Goal: Task Accomplishment & Management: Manage account settings

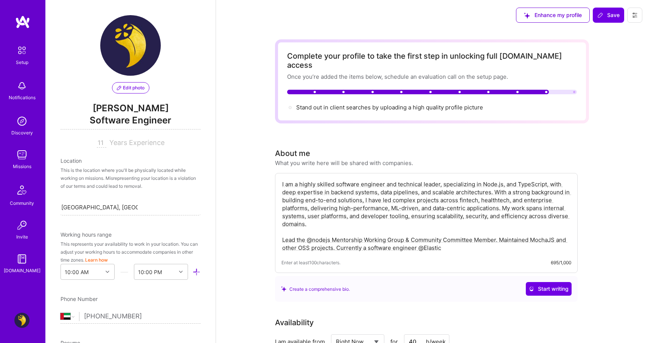
select select "AE"
select select "Right Now"
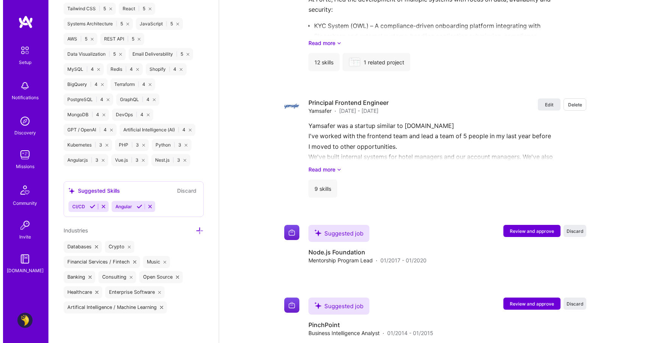
scroll to position [1309, 0]
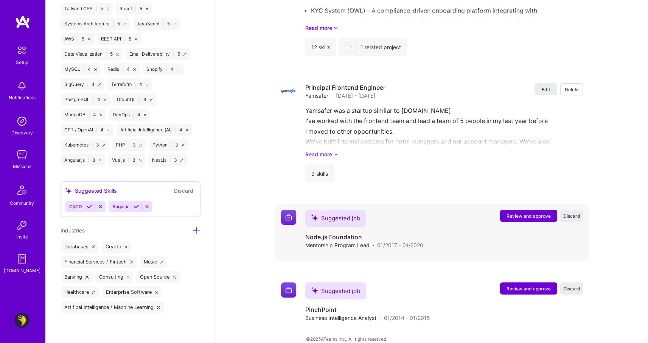
click at [525, 210] on button "Review and approve" at bounding box center [528, 216] width 57 height 12
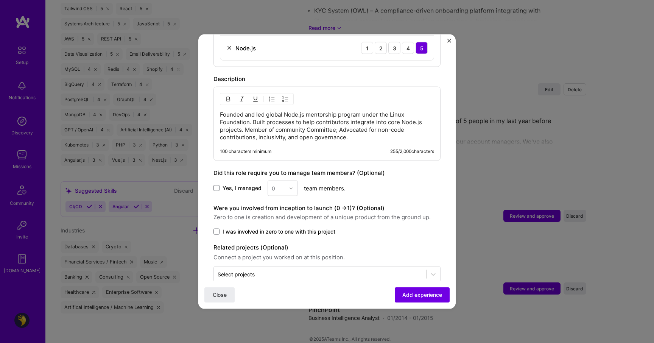
scroll to position [374, 0]
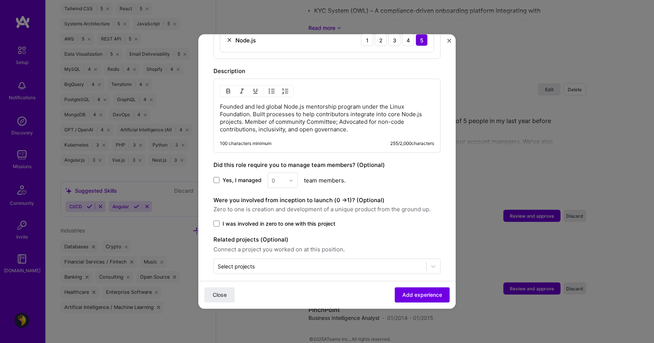
click at [222, 176] on label "Yes, I managed" at bounding box center [237, 180] width 48 height 8
click at [0, 0] on input "Yes, I managed" at bounding box center [0, 0] width 0 height 0
click at [278, 176] on input "text" at bounding box center [278, 180] width 13 height 8
click at [281, 240] on div "7" at bounding box center [283, 245] width 26 height 14
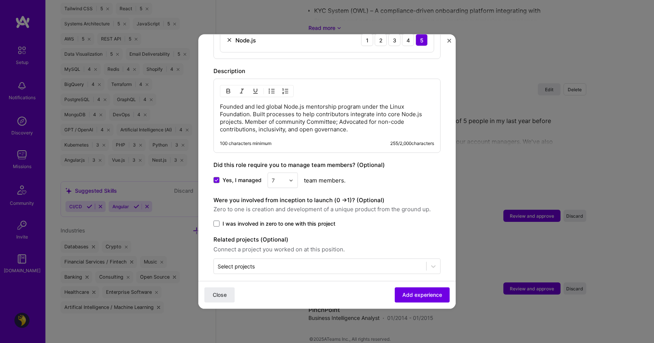
click at [224, 220] on span "I was involved in zero to one with this project" at bounding box center [278, 224] width 113 height 8
click at [0, 0] on input "I was involved in zero to one with this project" at bounding box center [0, 0] width 0 height 0
click at [267, 262] on input "text" at bounding box center [319, 266] width 205 height 8
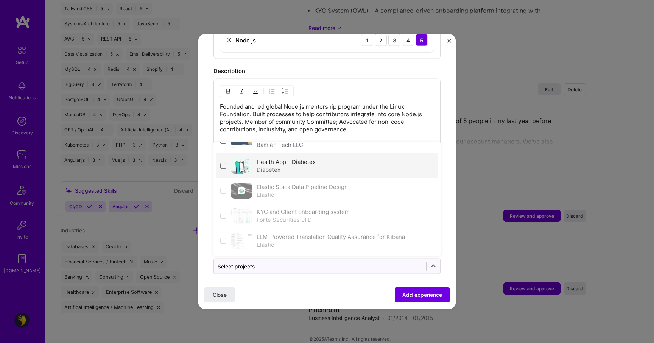
scroll to position [0, 0]
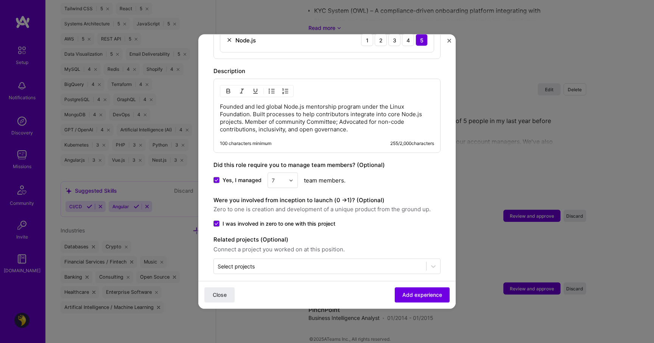
click at [330, 112] on p "Founded and led global Node.js mentorship program under the Linux Foundation. B…" at bounding box center [327, 118] width 214 height 30
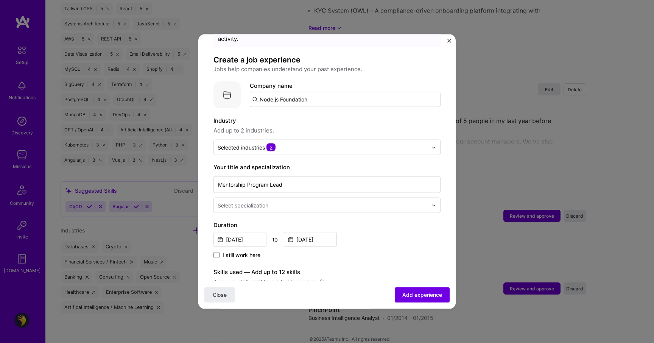
scroll to position [36, 0]
click at [303, 202] on input "text" at bounding box center [322, 206] width 211 height 8
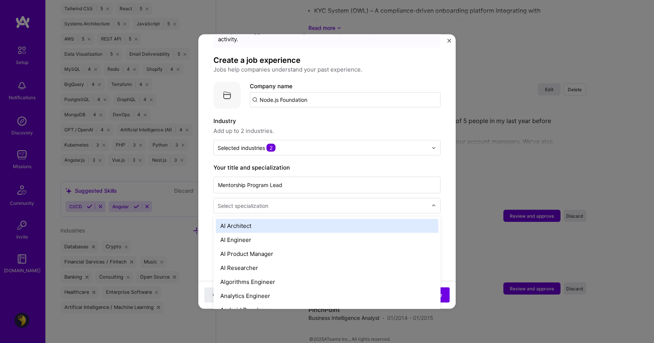
click at [321, 163] on label "Your title and specialization" at bounding box center [326, 167] width 227 height 9
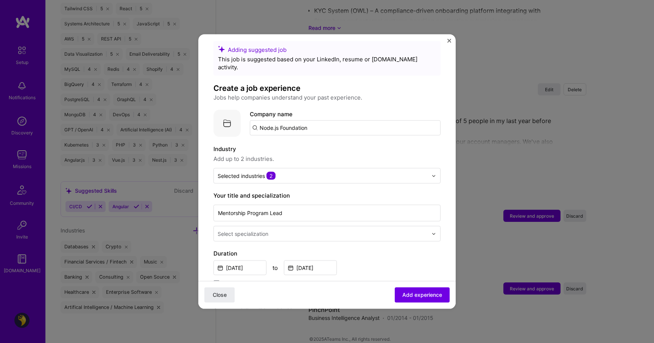
scroll to position [0, 0]
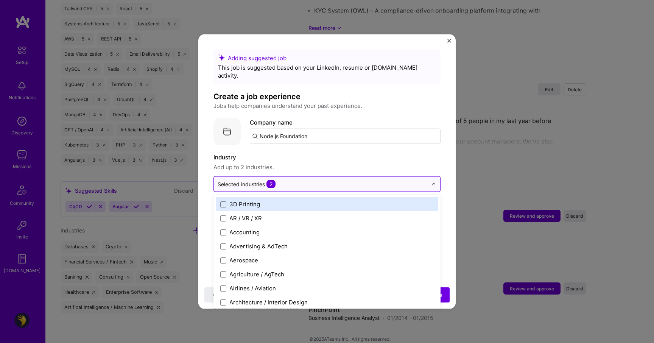
click at [310, 180] on input "text" at bounding box center [322, 184] width 210 height 8
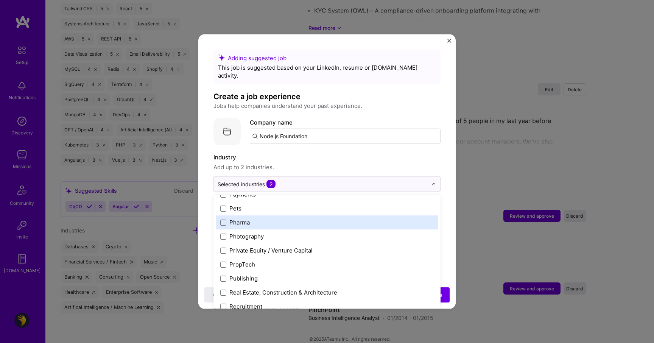
scroll to position [1264, 0]
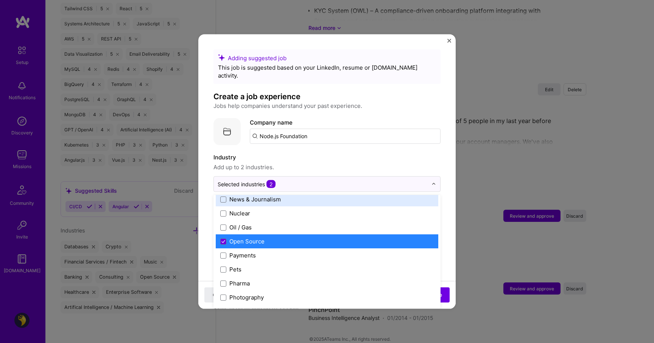
click at [350, 138] on div "Adding suggested job This job is suggested based on your LinkedIn, resume or [D…" at bounding box center [326, 349] width 227 height 599
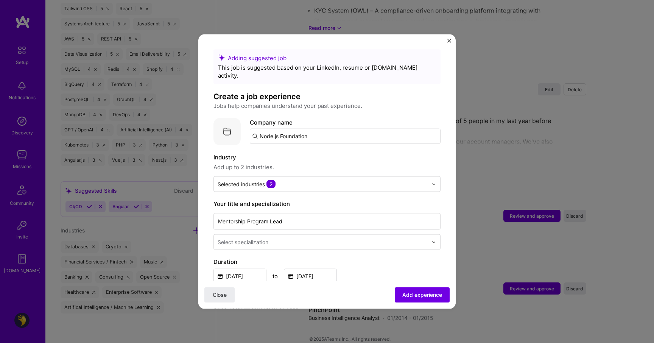
click at [273, 129] on input "Node.js Foundation" at bounding box center [345, 136] width 191 height 15
type input "d"
click at [331, 155] on div "The Linux Foundation [DOMAIN_NAME]" at bounding box center [306, 158] width 113 height 21
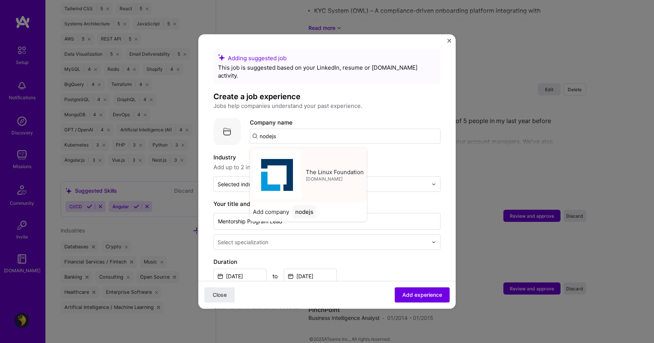
type input "The Linux Foundation"
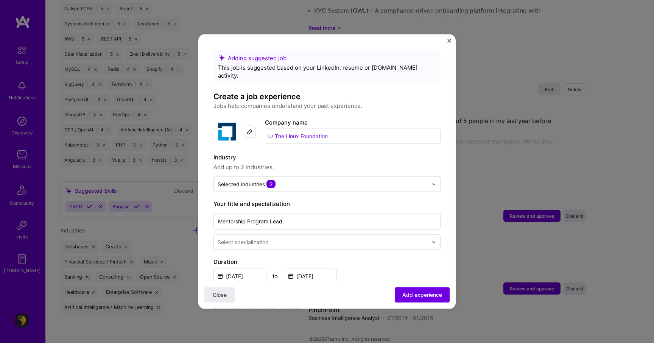
scroll to position [34, 0]
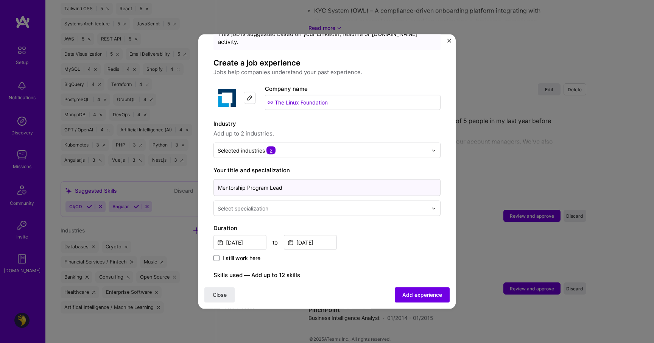
click at [309, 179] on input "Mentorship Program Lead" at bounding box center [326, 187] width 227 height 17
click at [348, 182] on input "Node.js Mentorship Program Lead" at bounding box center [326, 187] width 227 height 17
type input "Node.js Mentorship Program Lead"
click at [364, 233] on div "[DATE] to [DATE]" at bounding box center [326, 241] width 227 height 16
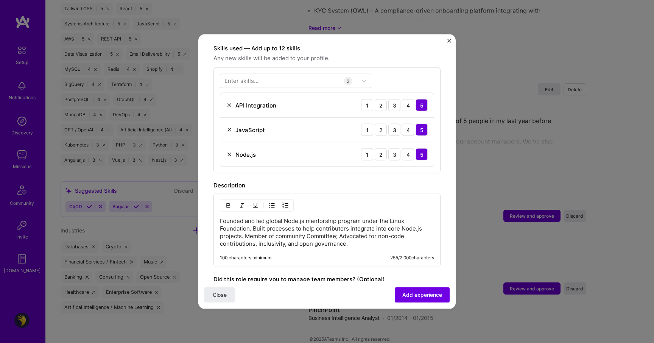
scroll to position [262, 0]
click at [309, 73] on div at bounding box center [288, 79] width 137 height 12
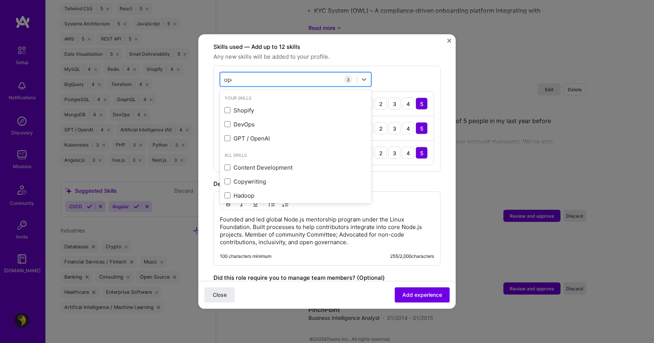
type input "open"
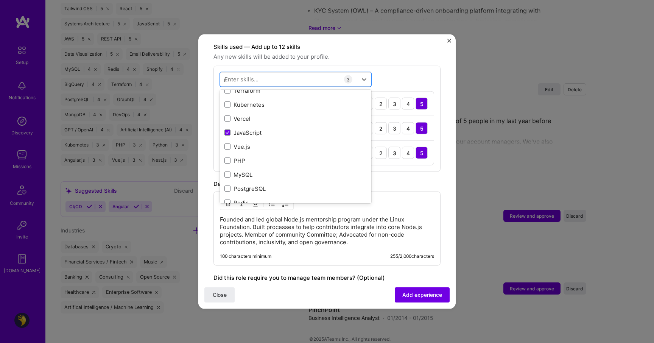
scroll to position [0, 0]
type input "node"
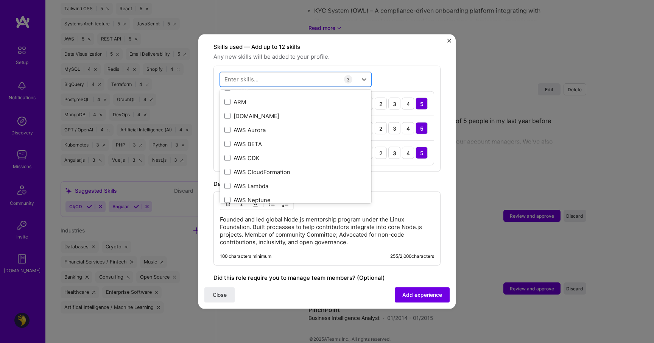
scroll to position [747, 0]
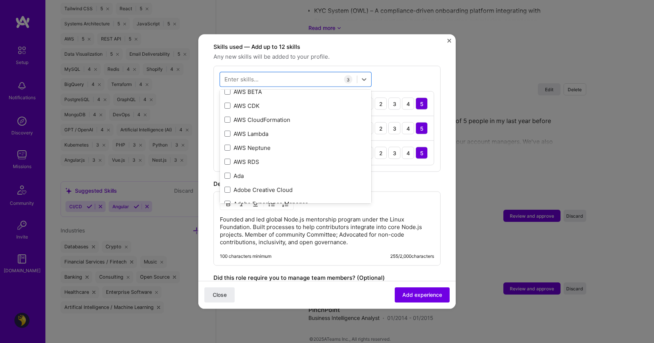
click at [397, 179] on div "Description" at bounding box center [326, 183] width 227 height 9
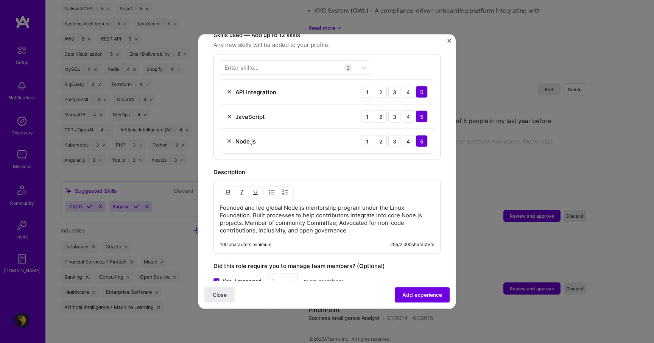
scroll to position [274, 0]
click at [229, 88] on img at bounding box center [229, 91] width 6 height 6
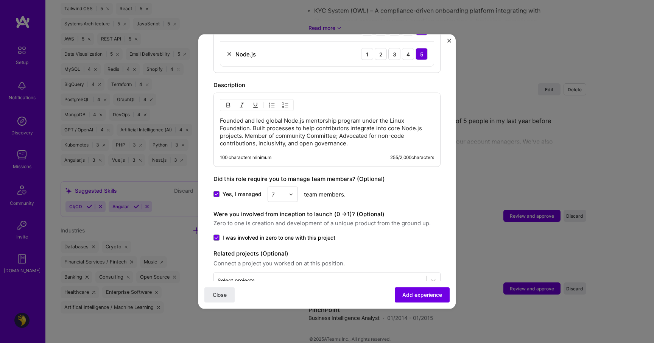
scroll to position [350, 0]
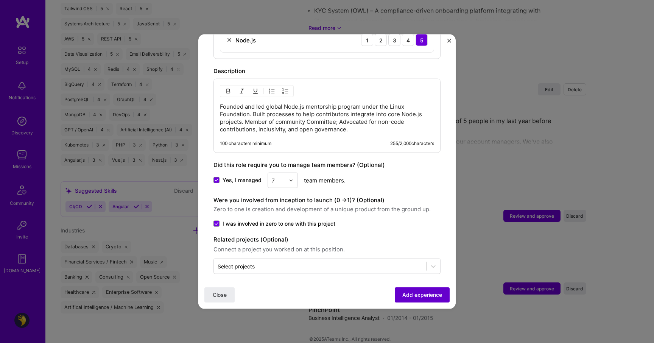
click at [407, 297] on span "Add experience" at bounding box center [422, 295] width 40 height 8
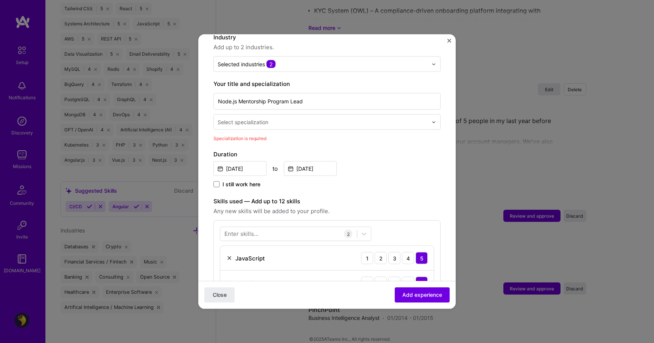
scroll to position [118, 0]
click at [328, 120] on input "text" at bounding box center [322, 124] width 211 height 8
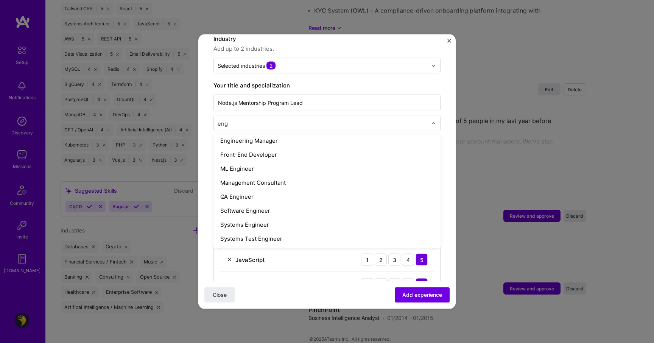
scroll to position [73, 0]
type input "engineer"
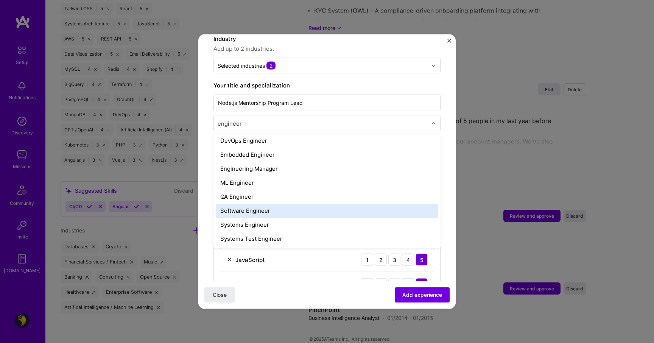
click at [298, 205] on div "Software Engineer" at bounding box center [327, 210] width 222 height 14
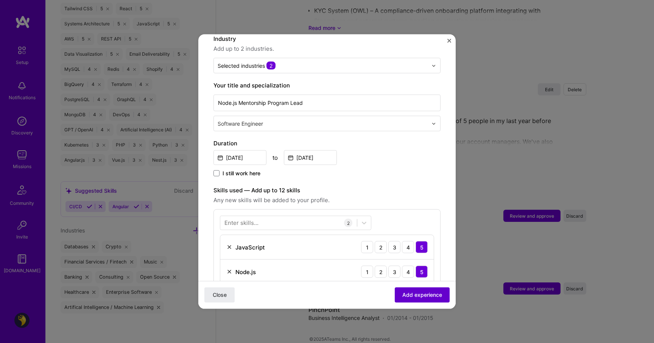
click at [417, 295] on span "Add experience" at bounding box center [422, 295] width 40 height 8
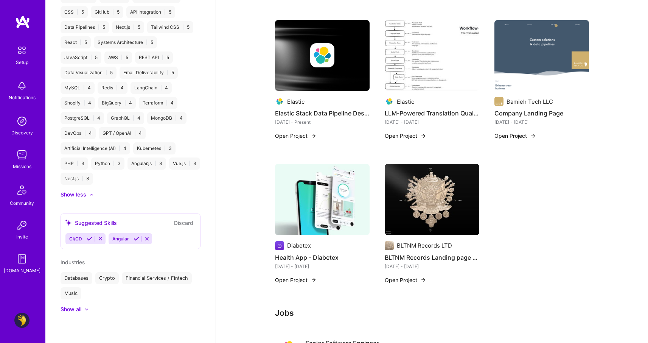
scroll to position [0, 0]
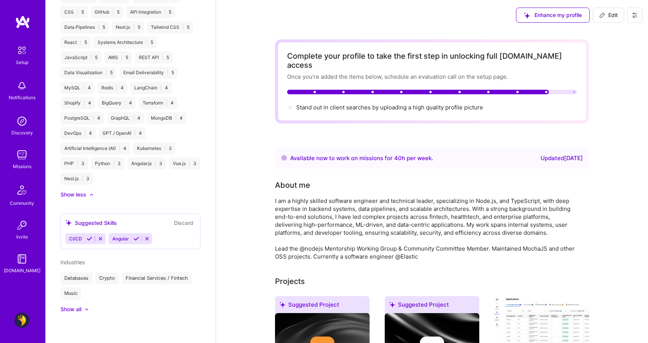
click at [606, 14] on span "Edit" at bounding box center [608, 15] width 19 height 8
select select "AE"
select select "Right Now"
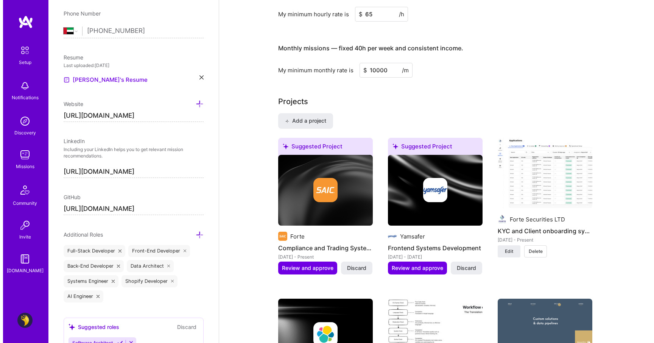
scroll to position [501, 0]
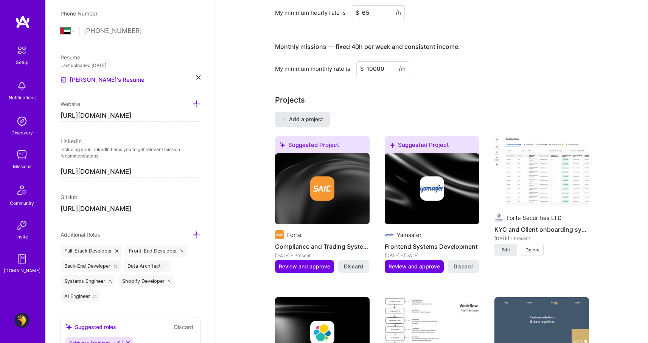
click at [292, 115] on span "Add a project" at bounding box center [302, 119] width 41 height 8
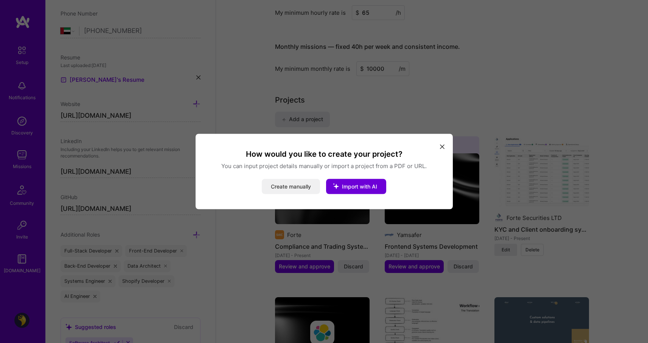
click at [304, 184] on button "Create manually" at bounding box center [291, 186] width 58 height 15
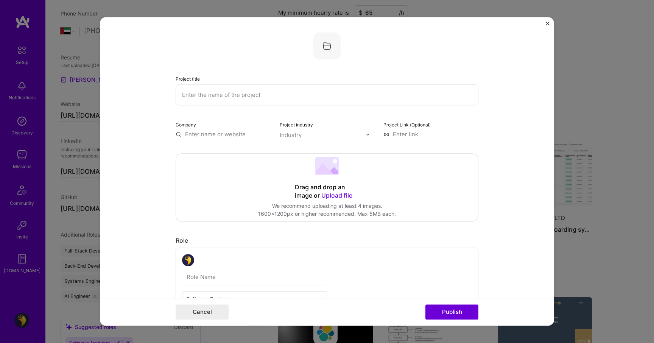
click at [247, 93] on input "text" at bounding box center [326, 94] width 303 height 21
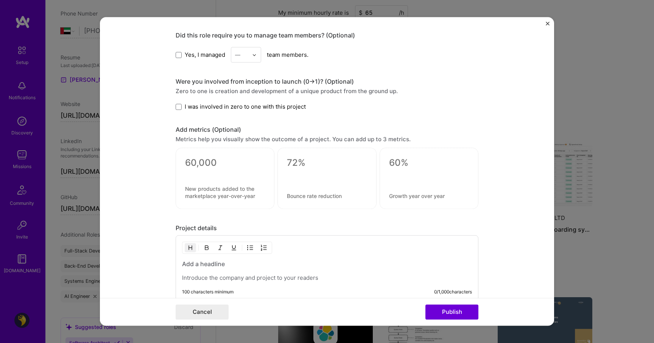
scroll to position [559, 0]
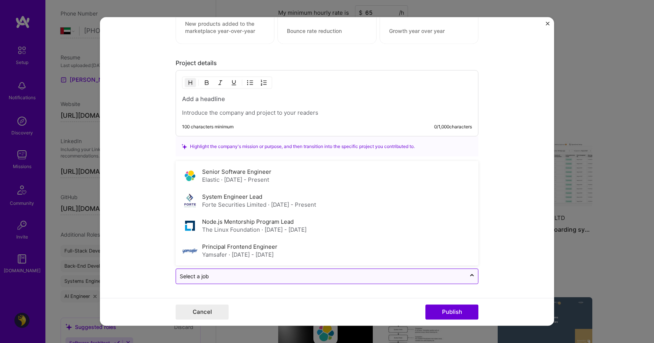
click at [240, 279] on input "text" at bounding box center [321, 276] width 282 height 8
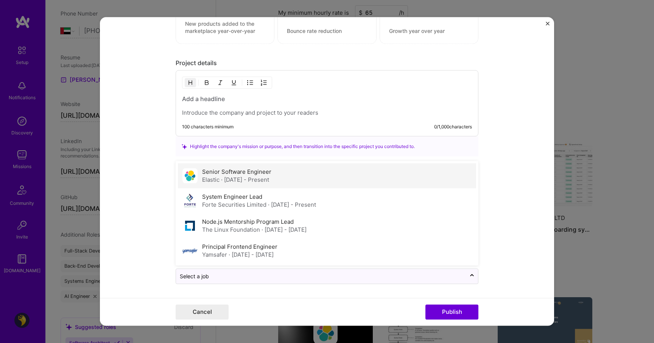
click at [255, 178] on span "· [DATE] - Present" at bounding box center [245, 179] width 48 height 7
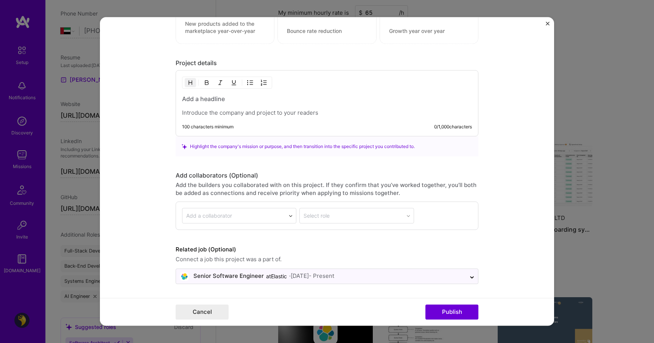
scroll to position [0, 0]
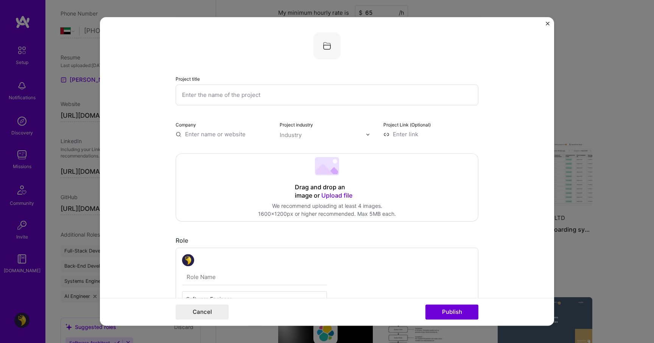
click at [244, 94] on input "text" at bounding box center [326, 94] width 303 height 21
type input "LangChain"
